Goal: Check status: Check status

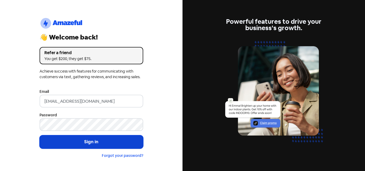
click at [84, 140] on button "Sign in" at bounding box center [91, 141] width 104 height 13
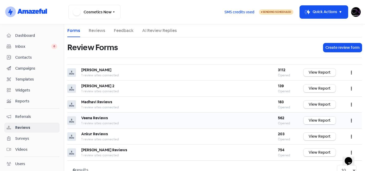
click at [315, 121] on link "View Report" at bounding box center [319, 121] width 32 height 8
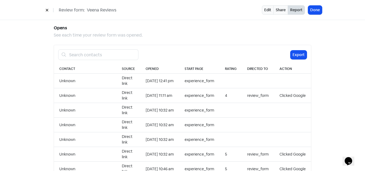
scroll to position [507, 0]
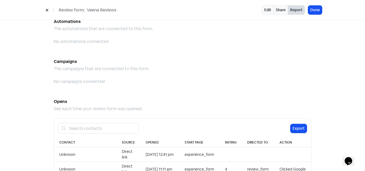
scroll to position [427, 0]
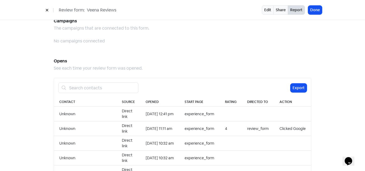
scroll to position [507, 0]
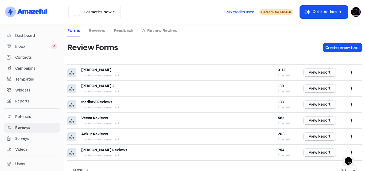
click at [354, 12] on img at bounding box center [356, 12] width 10 height 10
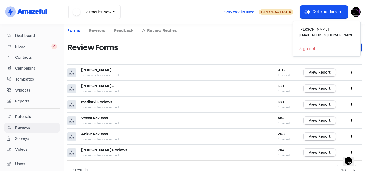
click at [328, 49] on link "Sign out" at bounding box center [326, 49] width 68 height 9
